Goal: Transaction & Acquisition: Purchase product/service

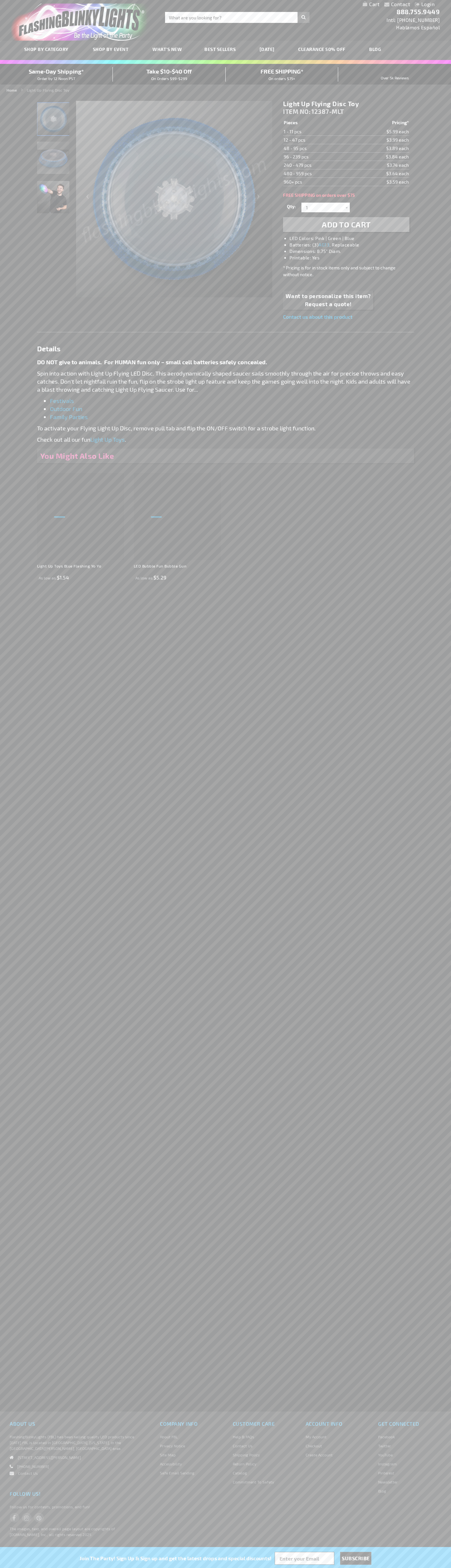
click at [346, 225] on span "Add to Cart" at bounding box center [346, 225] width 49 height 9
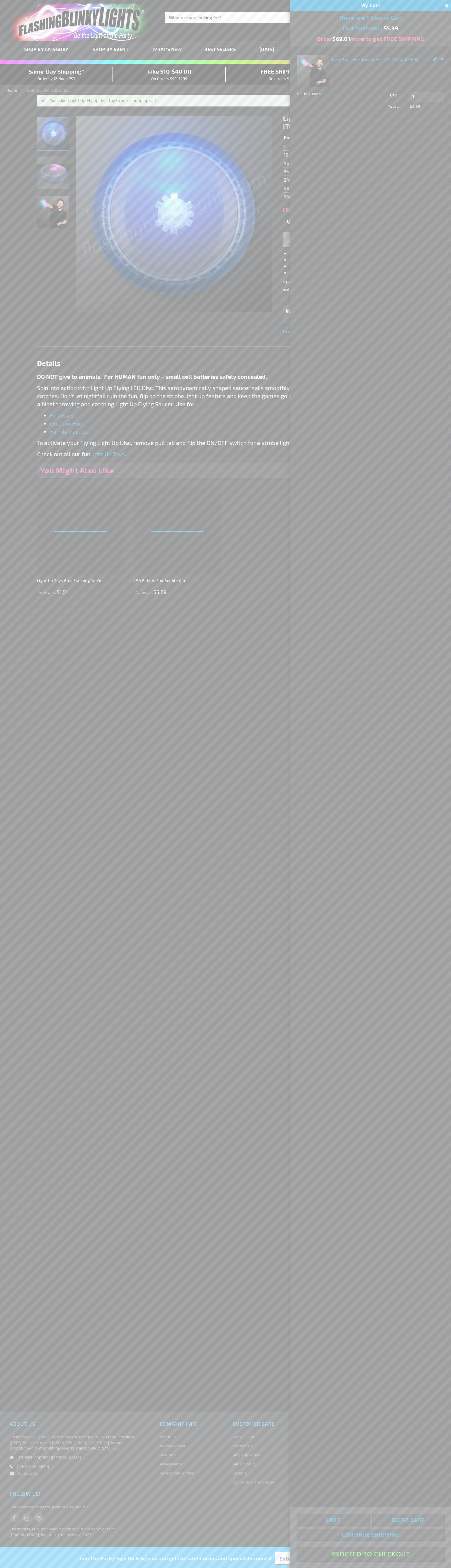
click at [371, 1554] on button "Proceed To Checkout" at bounding box center [371, 1554] width 147 height 14
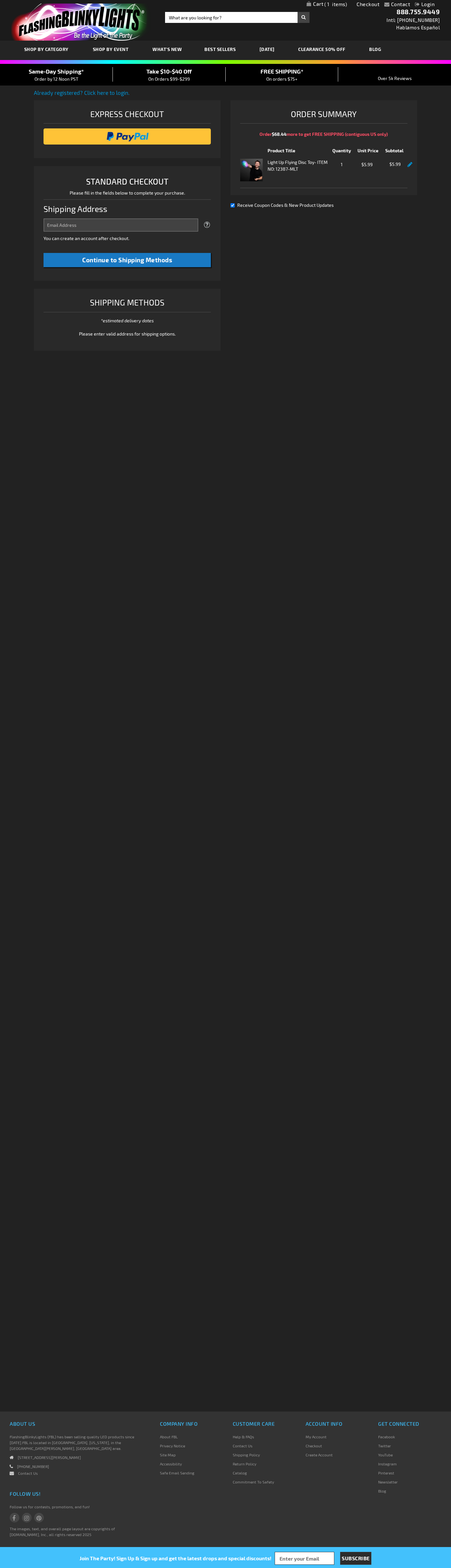
select select "US"
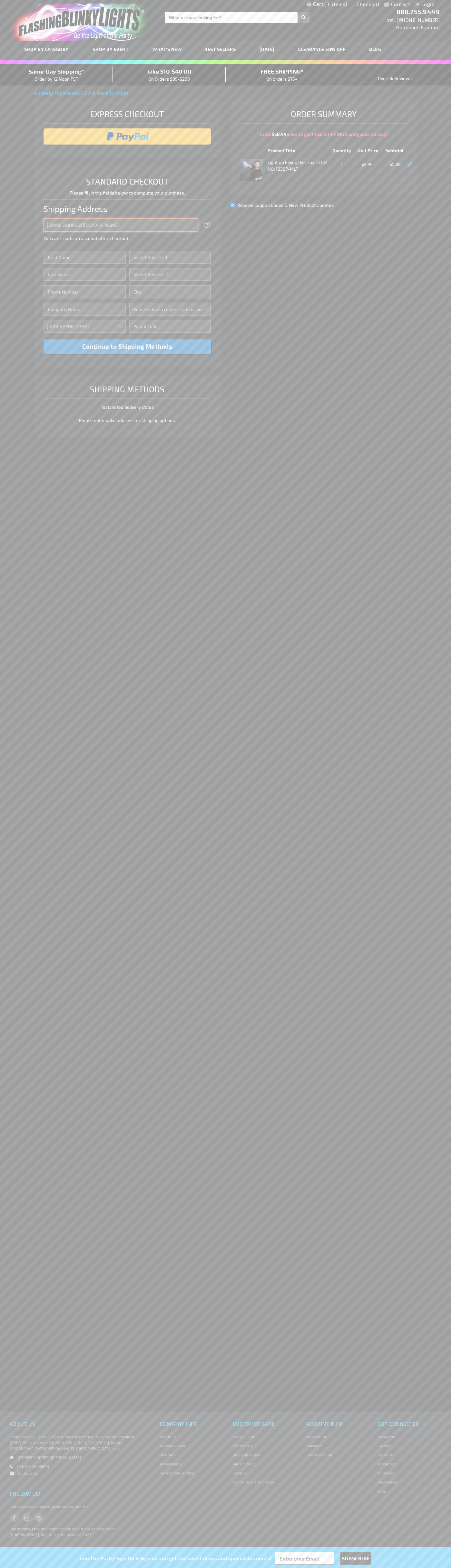
type input "johnsmith005@storebotmail.joonix.net"
type input "John"
type input "401 North Tryon Street"
type input "First floor"
type input "charlotte"
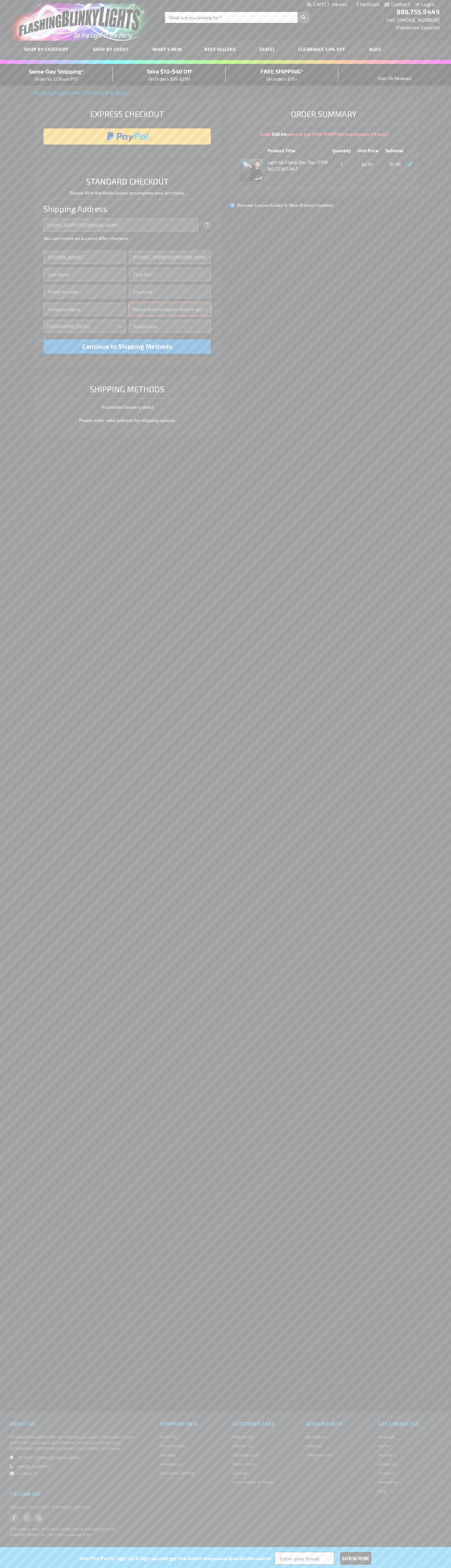
select select "44"
type input "28202"
type input "Smith"
type input "6502530000"
type input "John Smith"
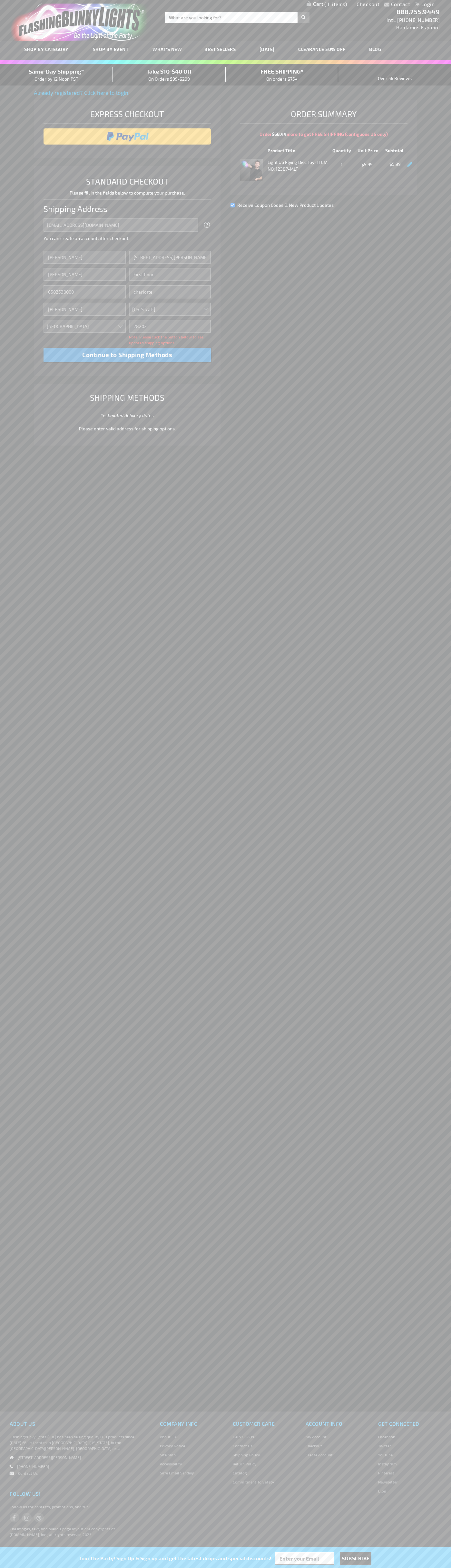
click at [57, 75] on div "Same-Day Shipping* Order by 12 Noon PST" at bounding box center [56, 74] width 113 height 15
click at [127, 136] on input "image" at bounding box center [127, 136] width 161 height 13
